Goal: Information Seeking & Learning: Understand process/instructions

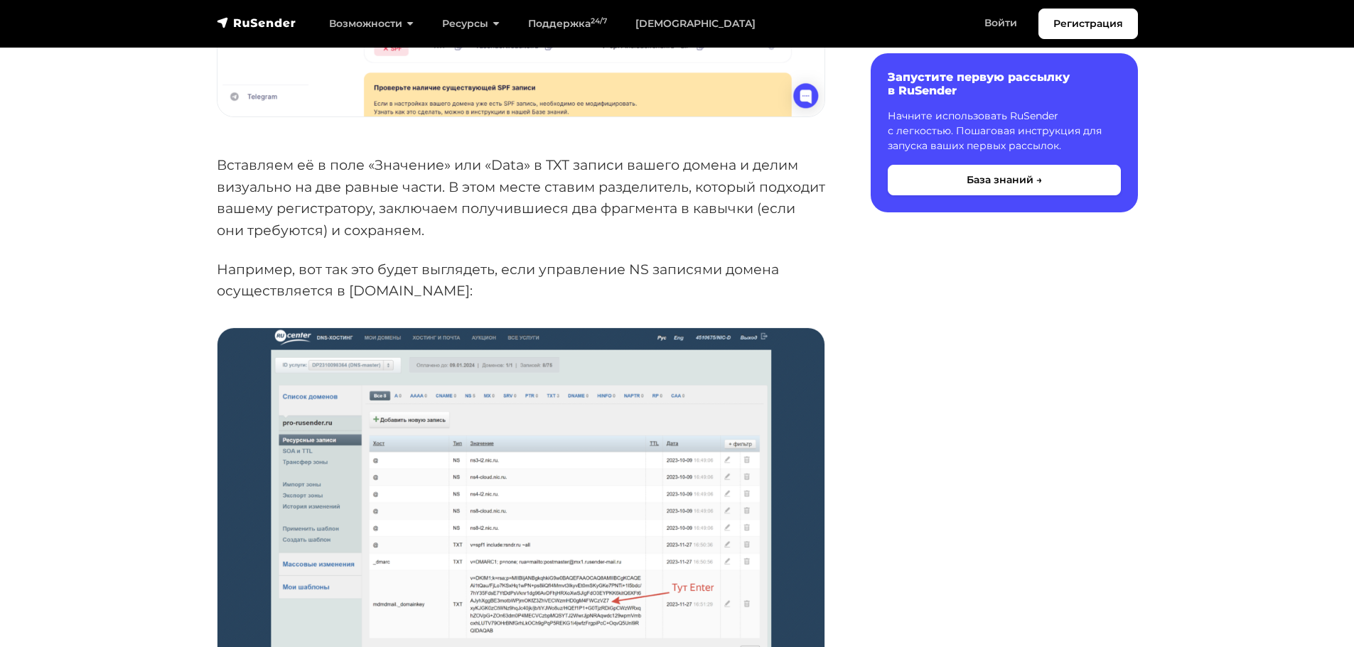
scroll to position [1349, 0]
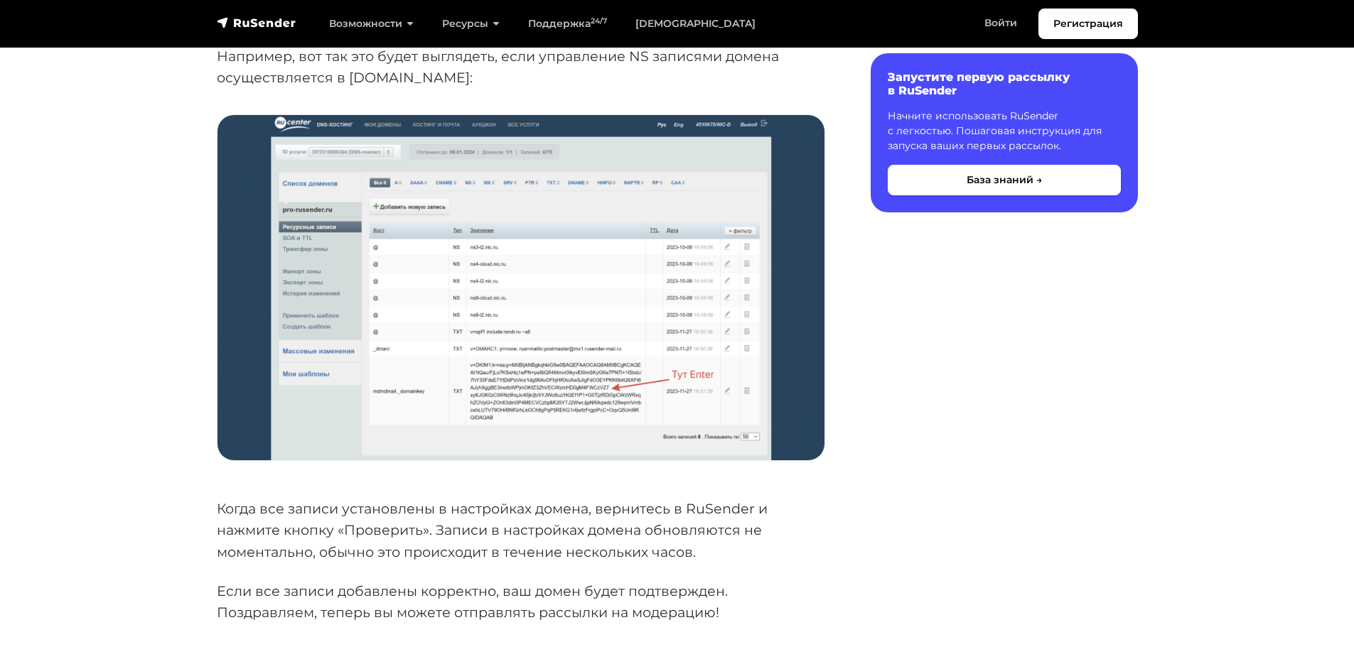
click at [574, 368] on img at bounding box center [520, 287] width 607 height 345
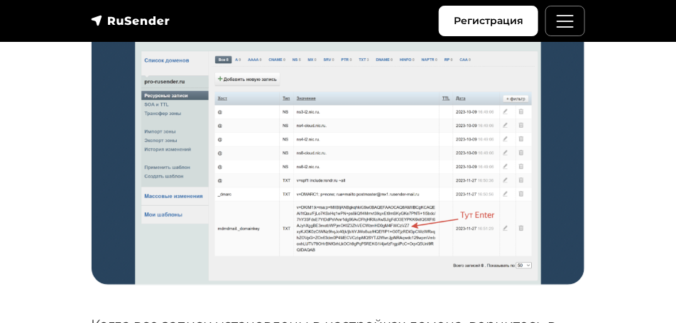
scroll to position [1432, 0]
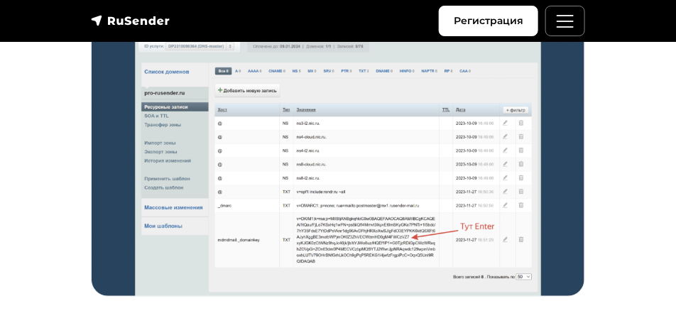
click at [616, 210] on section "База знаний Email рассылки Домены и отправители Есть ряд сервисов, которые не п…" at bounding box center [338, 57] width 676 height 2533
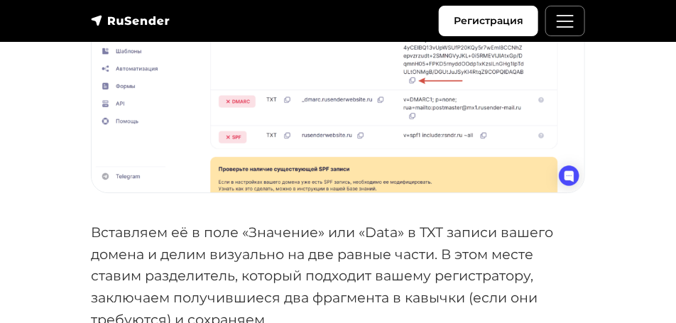
scroll to position [1066, 0]
